Goal: Navigation & Orientation: Find specific page/section

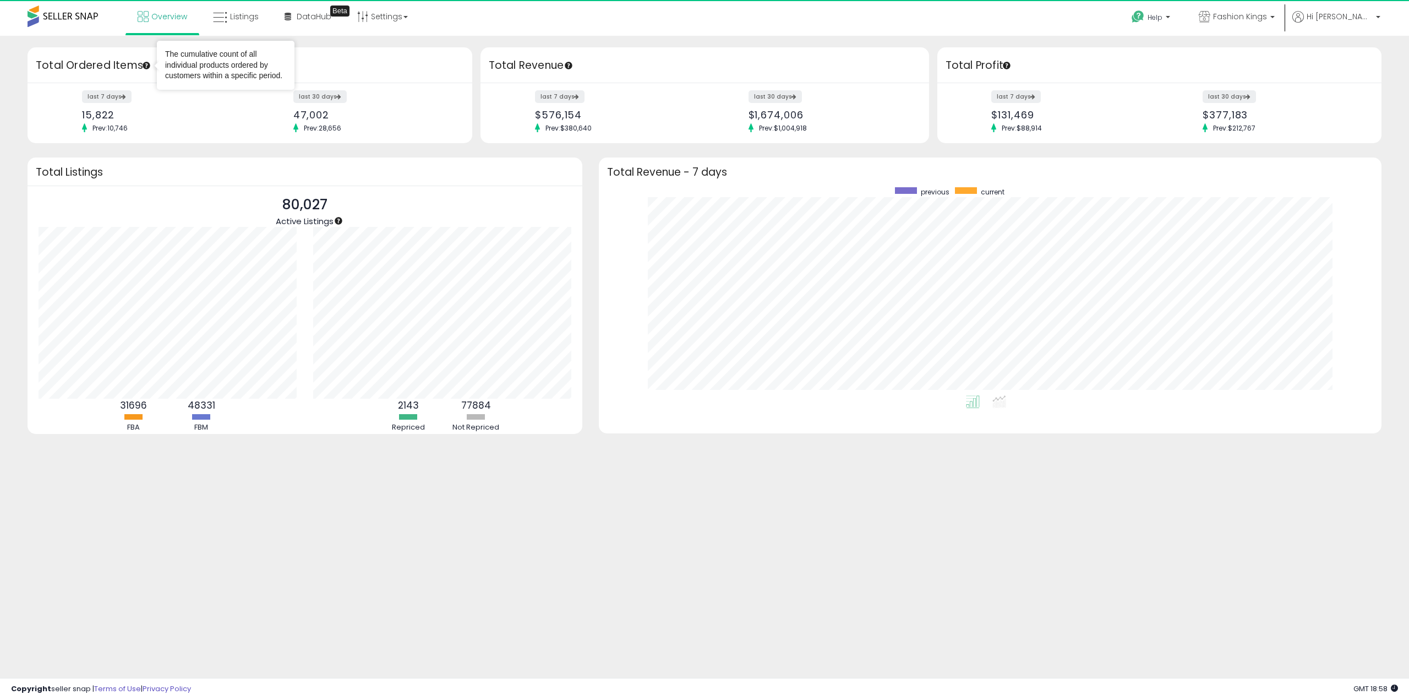
scroll to position [208, 761]
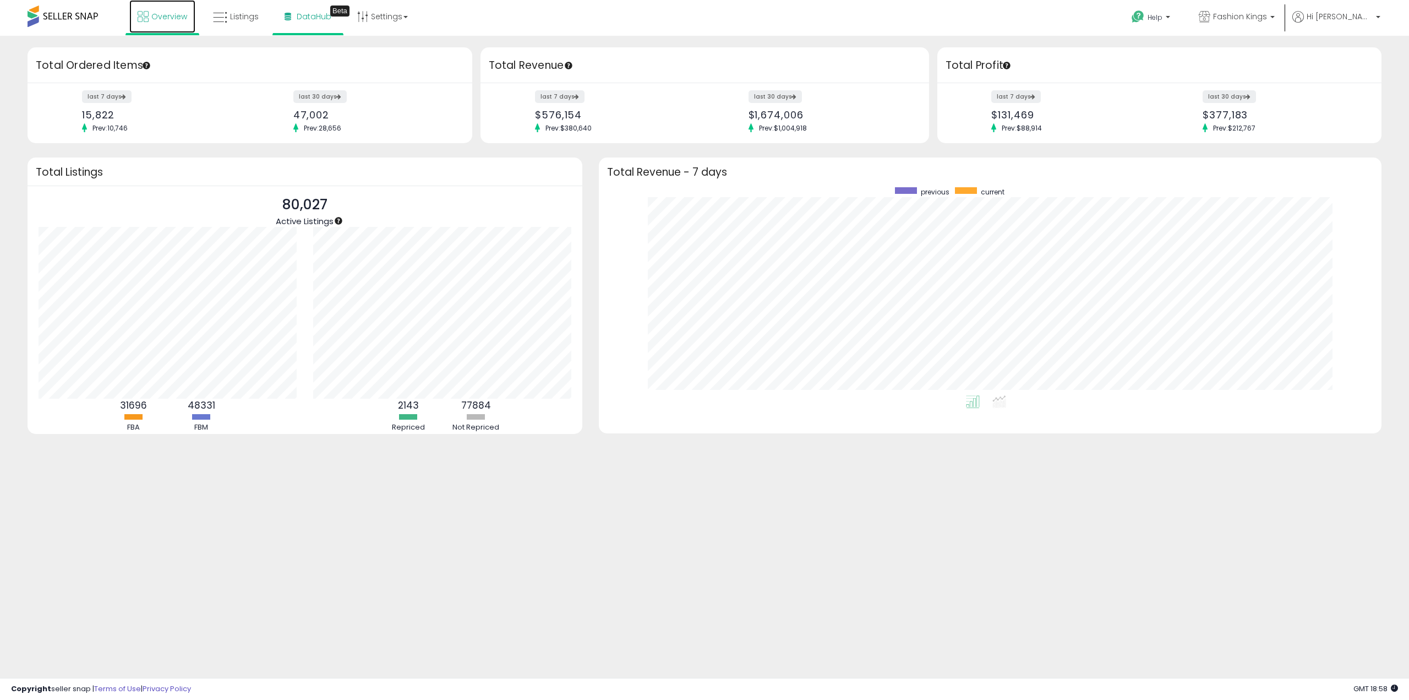
drag, startPoint x: 151, startPoint y: 19, endPoint x: 304, endPoint y: 13, distance: 153.2
click at [151, 19] on link "Overview" at bounding box center [162, 16] width 66 height 33
